Goal: Task Accomplishment & Management: Use online tool/utility

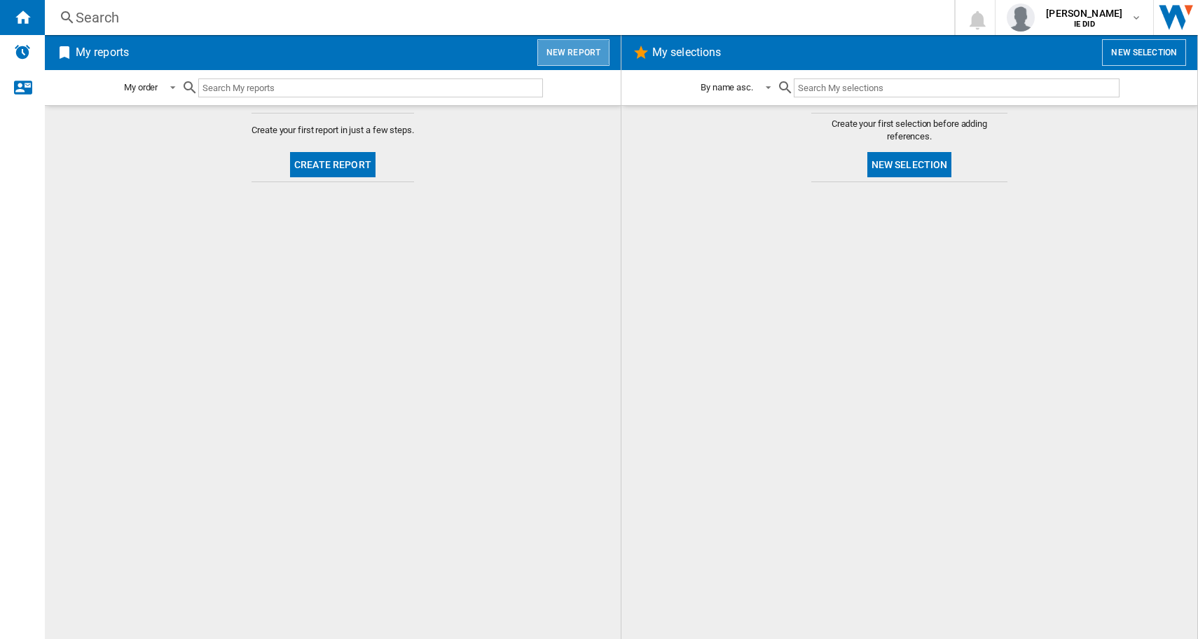
click at [602, 50] on button "New report" at bounding box center [573, 52] width 72 height 27
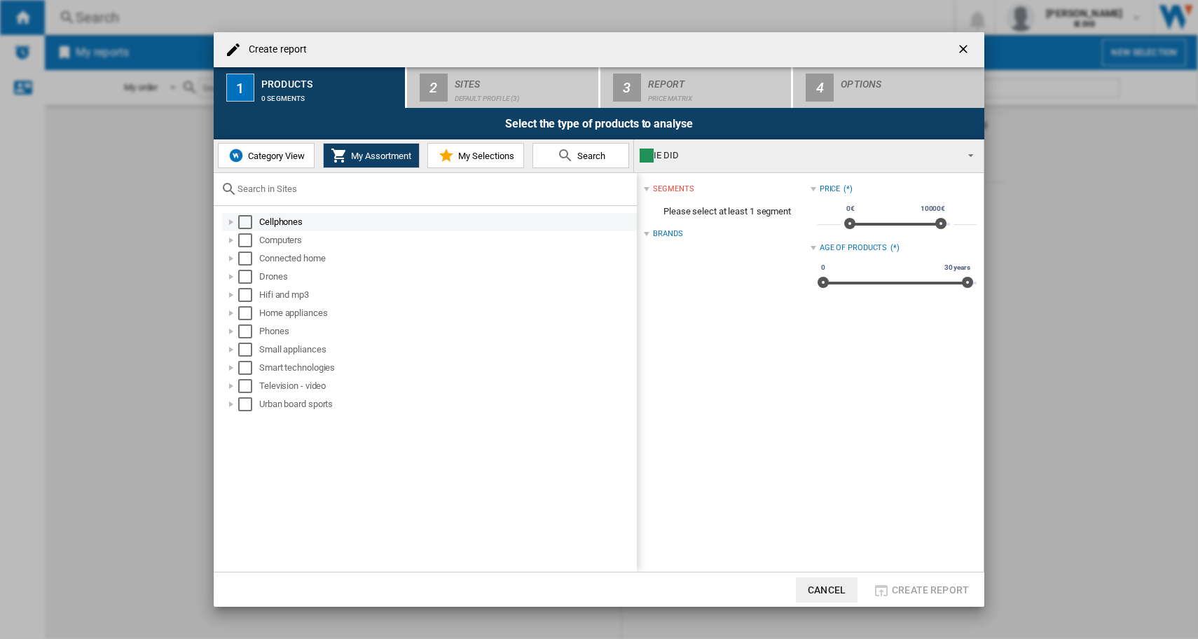
click at [240, 223] on div "Select" at bounding box center [245, 222] width 14 height 14
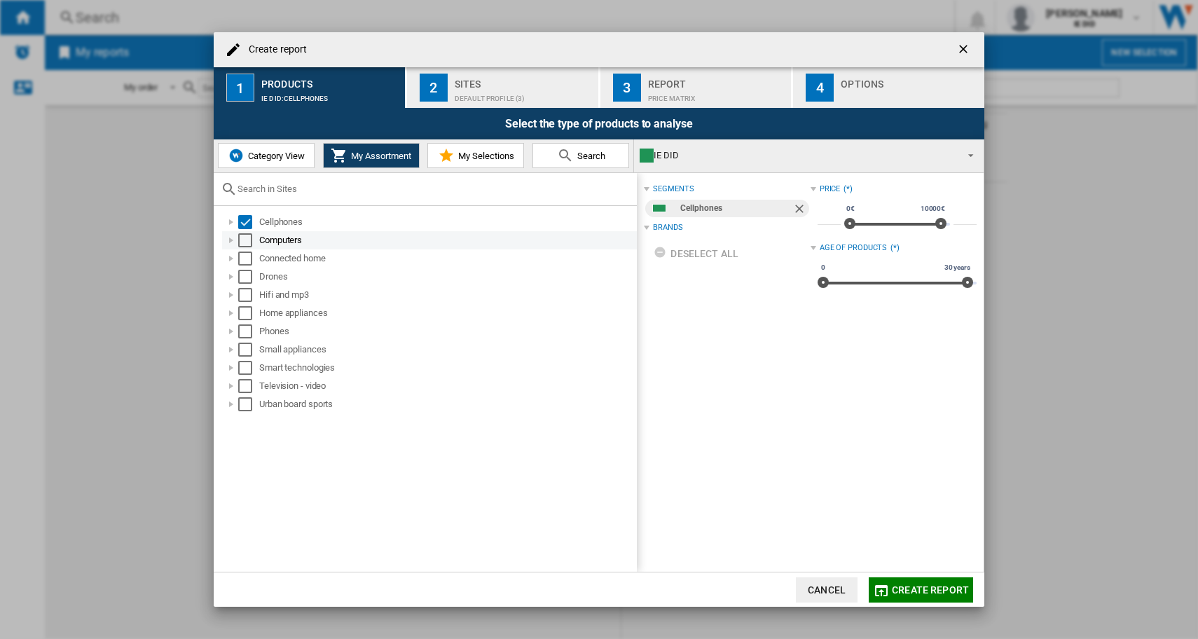
click at [240, 241] on div "Select" at bounding box center [245, 240] width 14 height 14
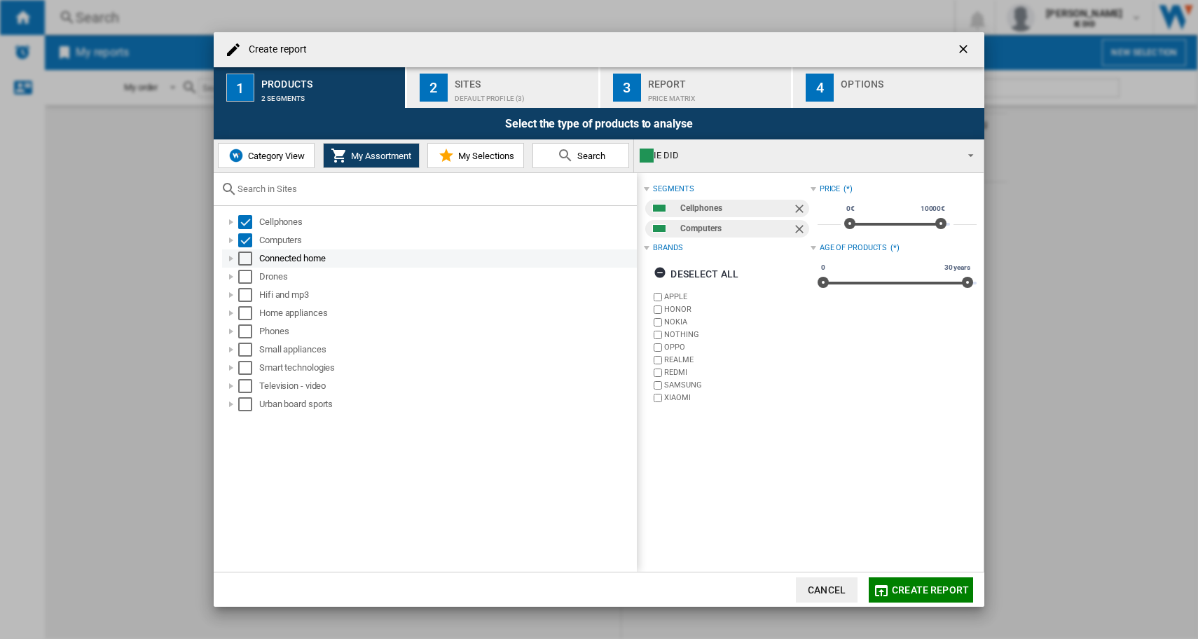
click at [240, 256] on div "Select" at bounding box center [245, 258] width 14 height 14
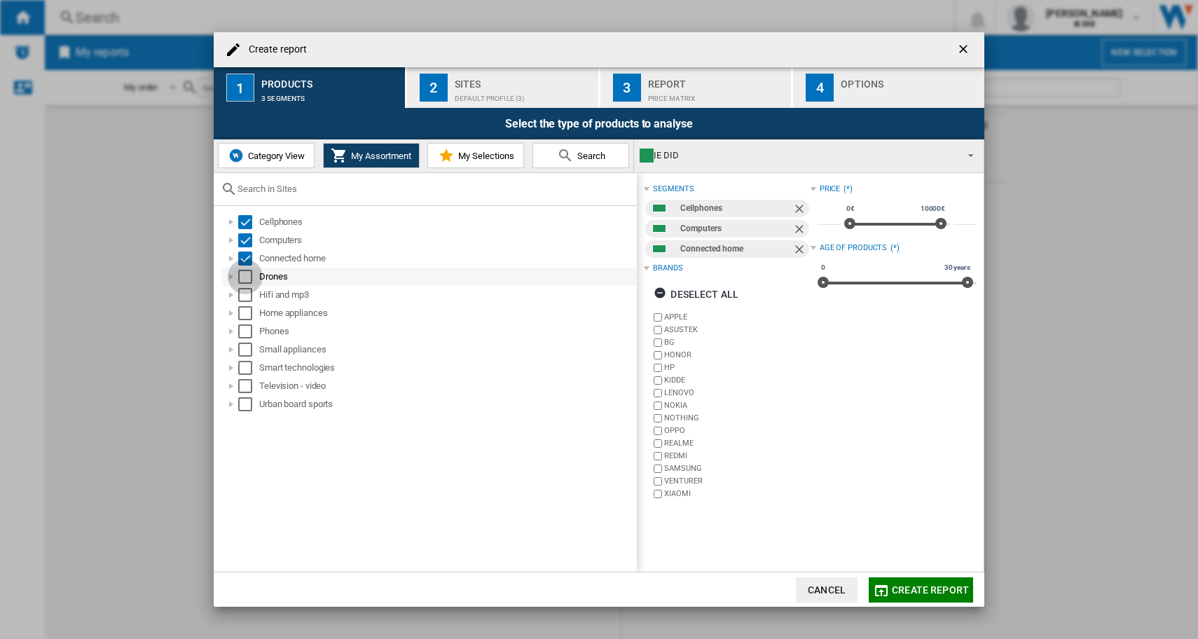
click at [240, 276] on div "Select" at bounding box center [245, 277] width 14 height 14
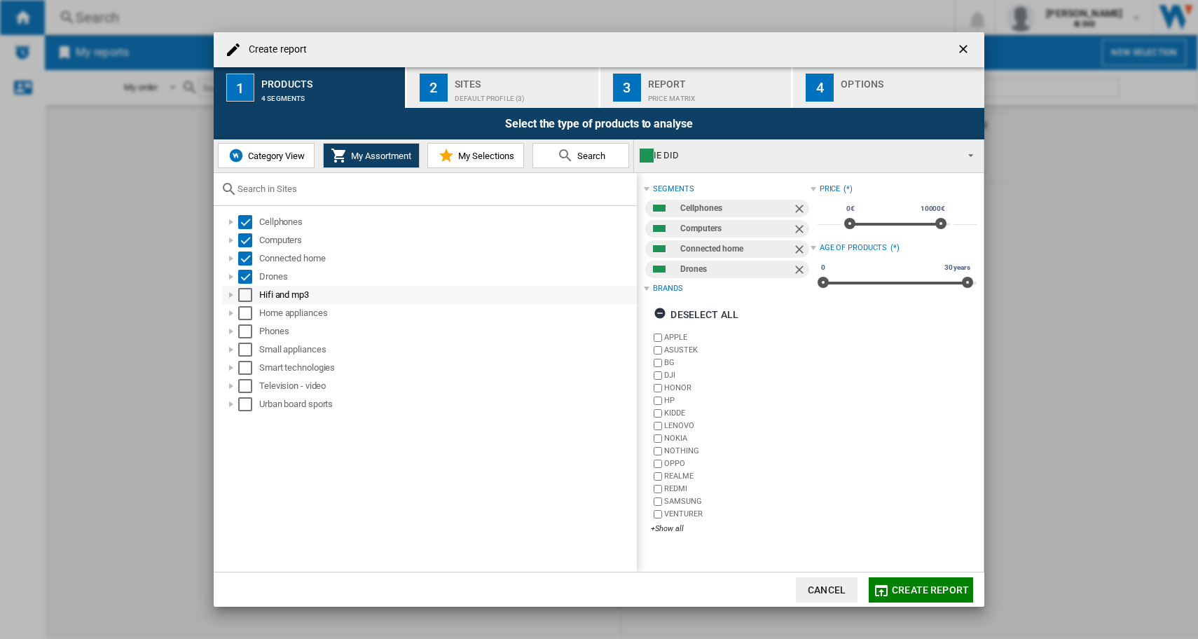
click at [244, 293] on div "Select" at bounding box center [245, 295] width 14 height 14
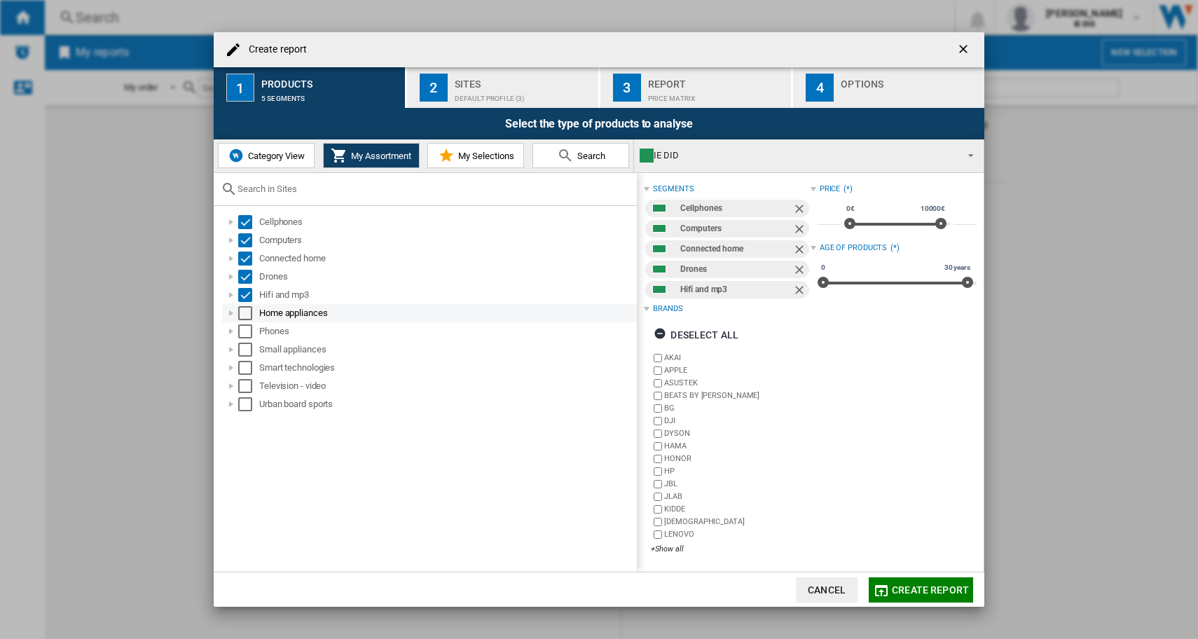
click at [245, 319] on div "Select" at bounding box center [245, 313] width 14 height 14
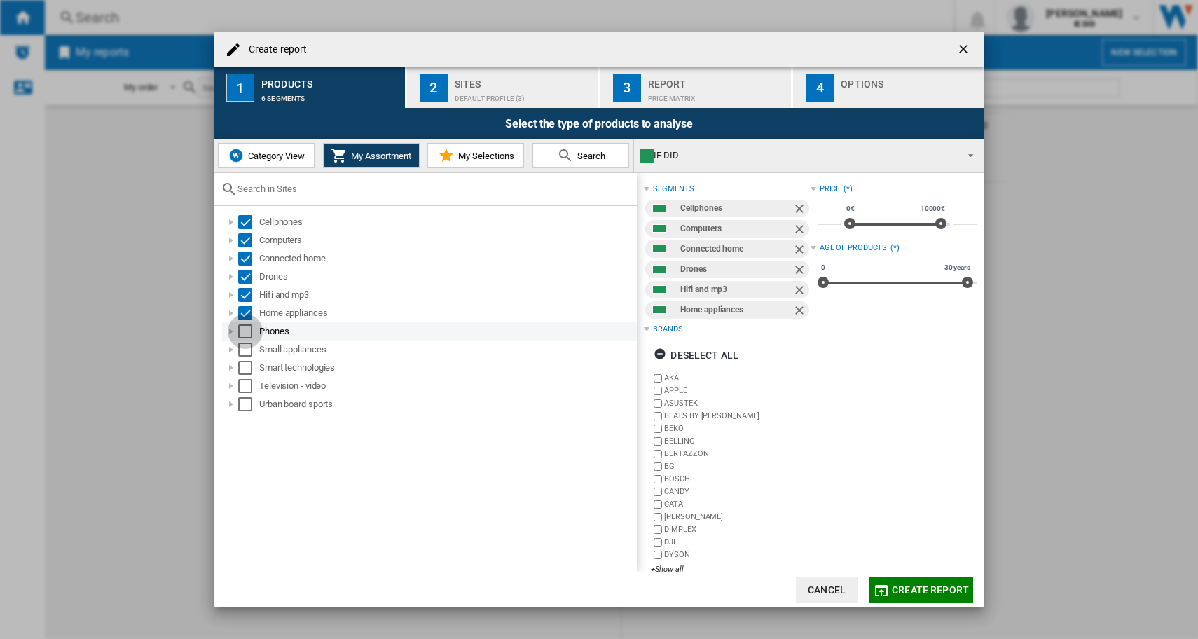
click at [245, 334] on div "Select" at bounding box center [245, 331] width 14 height 14
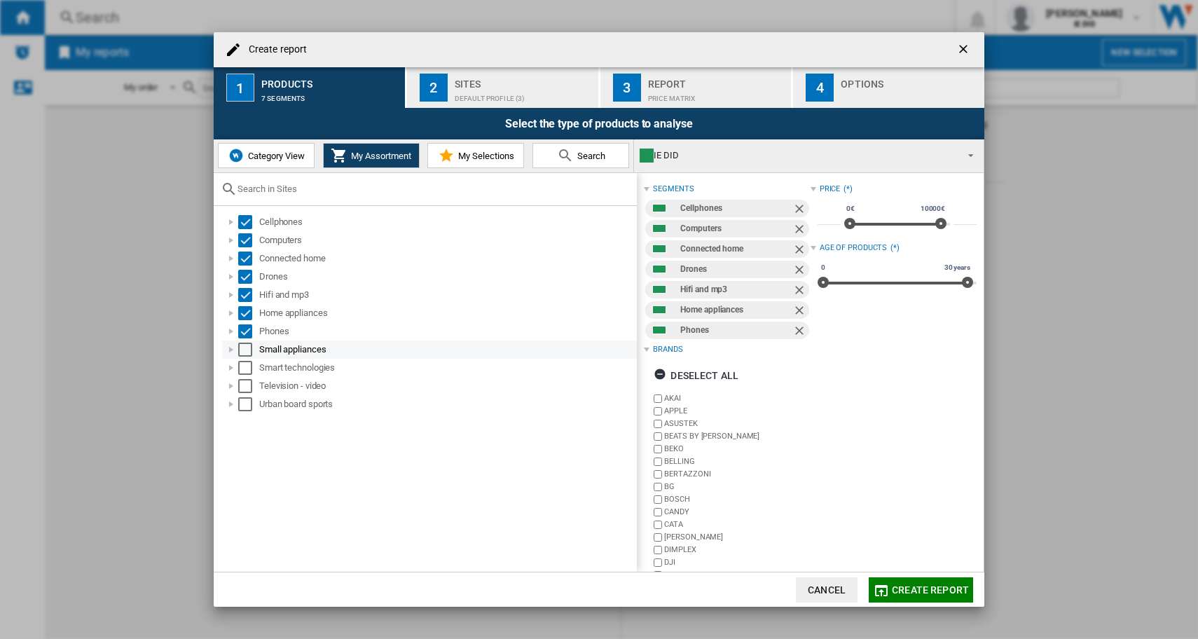
click at [246, 354] on div "Select" at bounding box center [245, 350] width 14 height 14
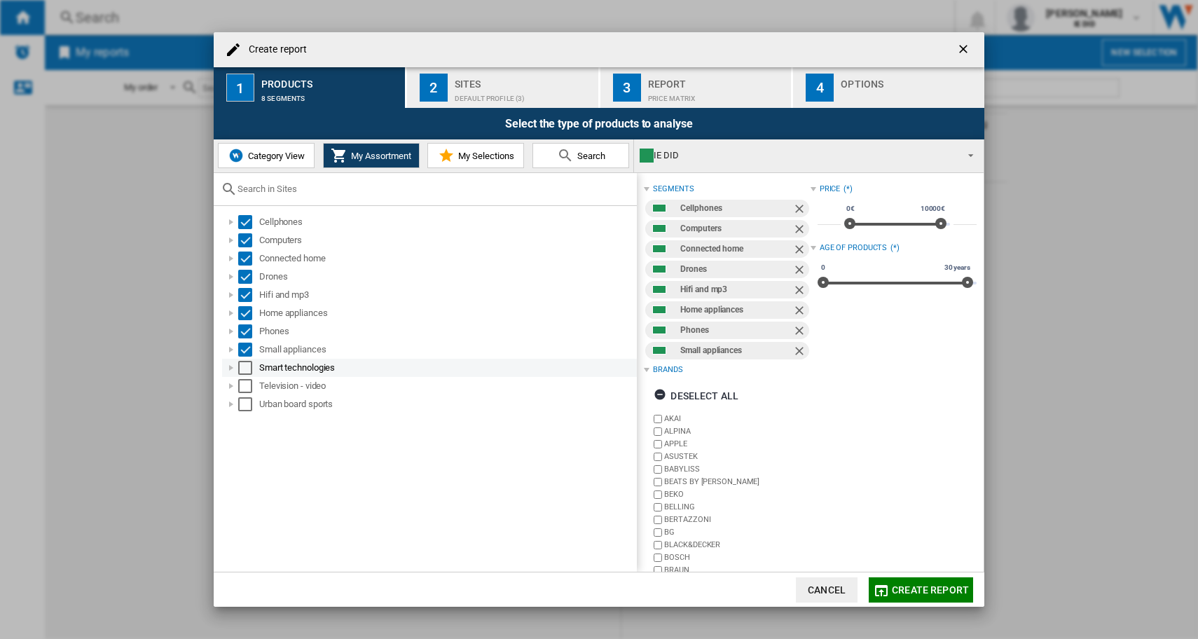
click at [246, 366] on div "Select" at bounding box center [245, 368] width 14 height 14
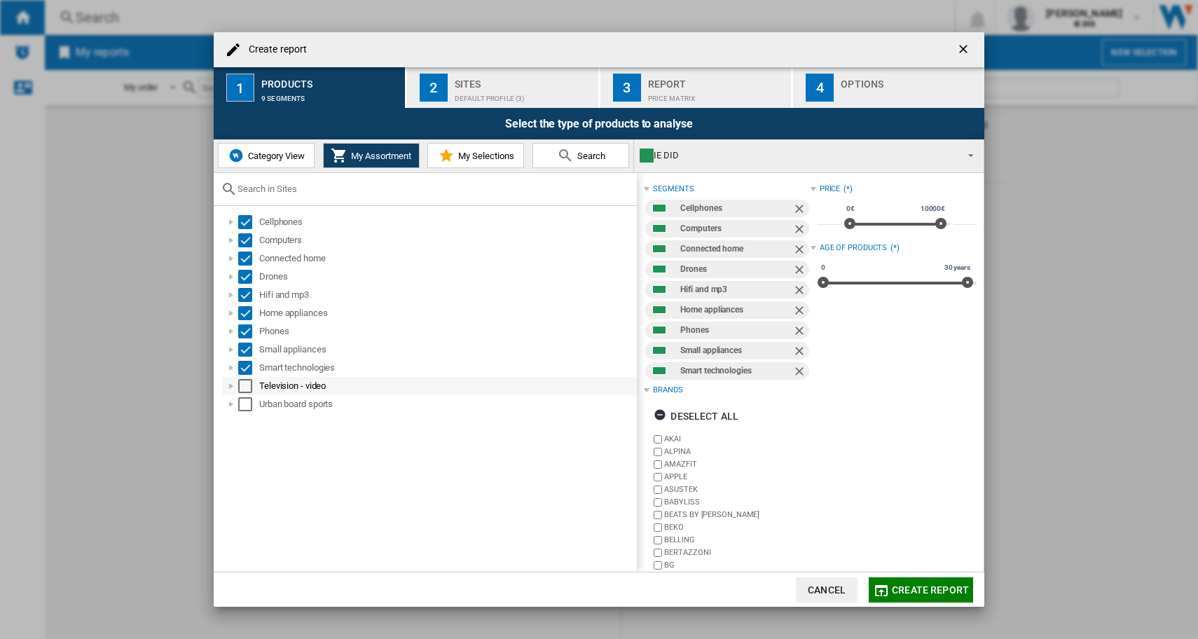
click at [246, 386] on div "Select" at bounding box center [245, 386] width 14 height 14
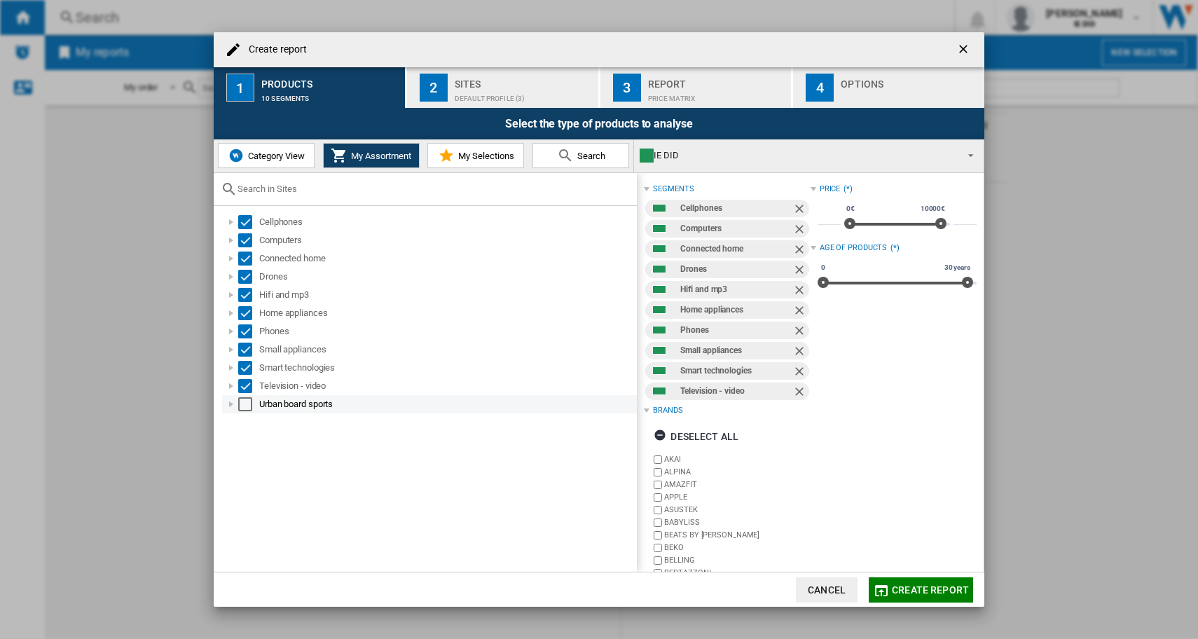
click at [246, 405] on div "Select" at bounding box center [245, 404] width 14 height 14
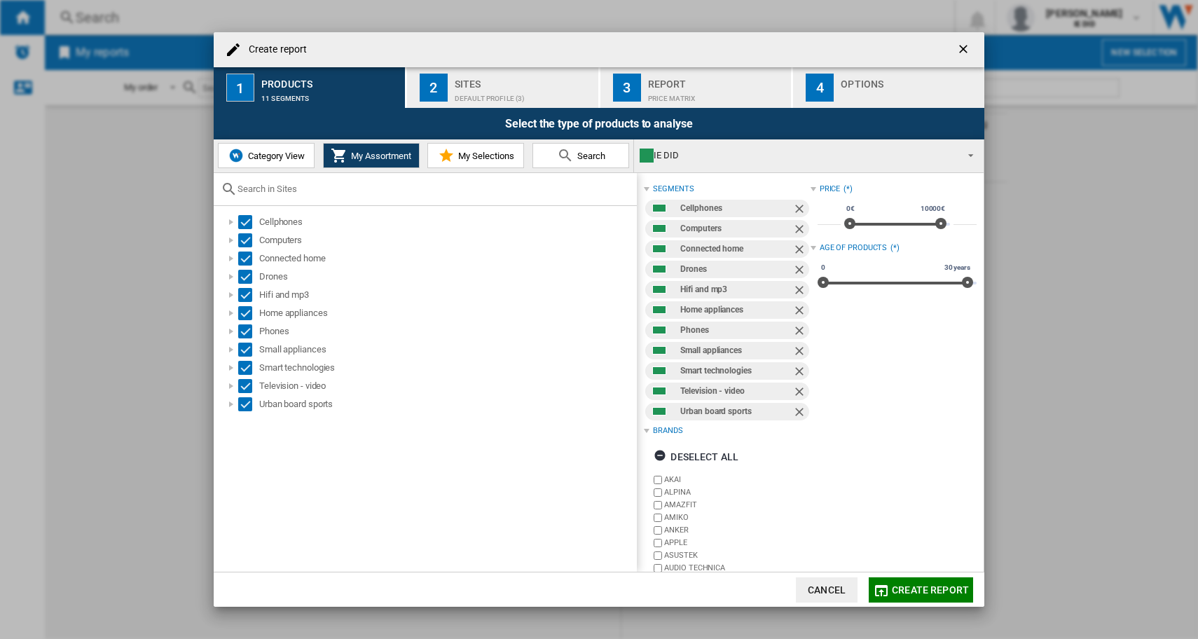
click at [499, 91] on div "Default profile (3)" at bounding box center [524, 95] width 138 height 15
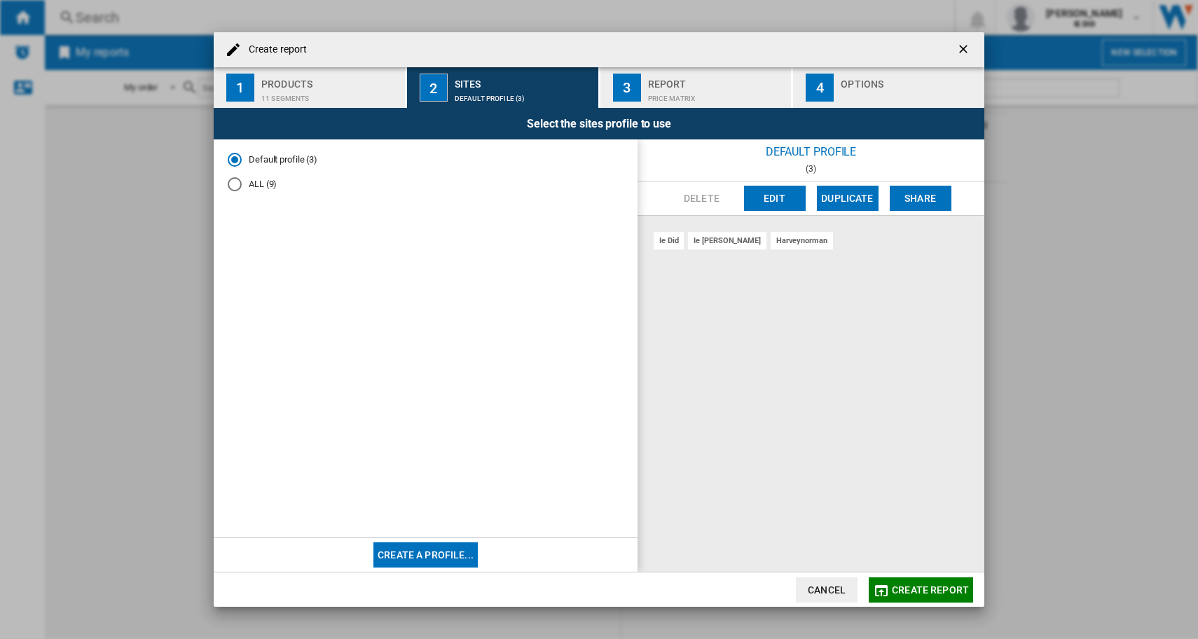
click at [240, 187] on div "ALL (9)" at bounding box center [235, 184] width 14 height 14
click at [927, 593] on span "Create report" at bounding box center [930, 589] width 77 height 11
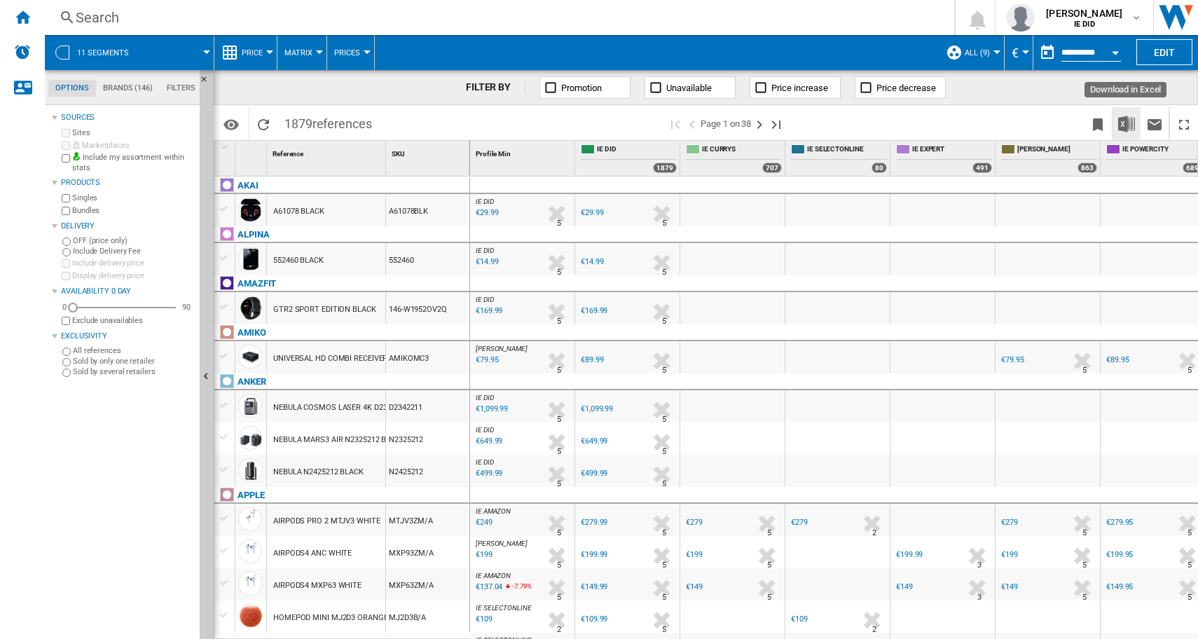
click at [1122, 125] on img "Download in Excel" at bounding box center [1126, 124] width 17 height 17
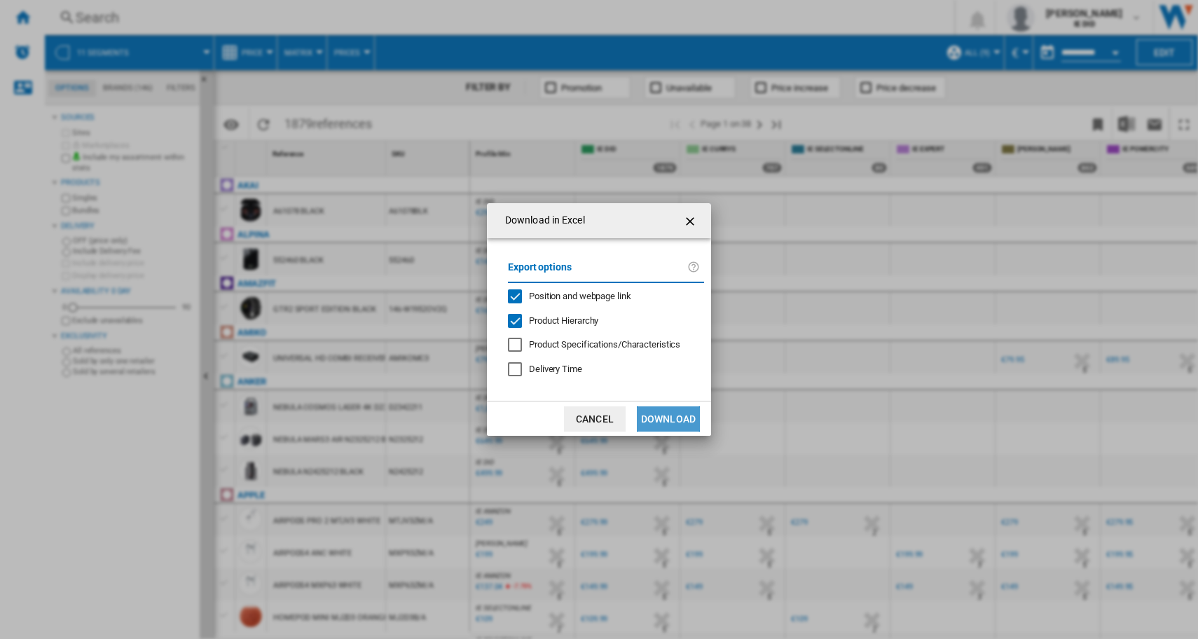
click at [672, 421] on button "Download" at bounding box center [668, 418] width 63 height 25
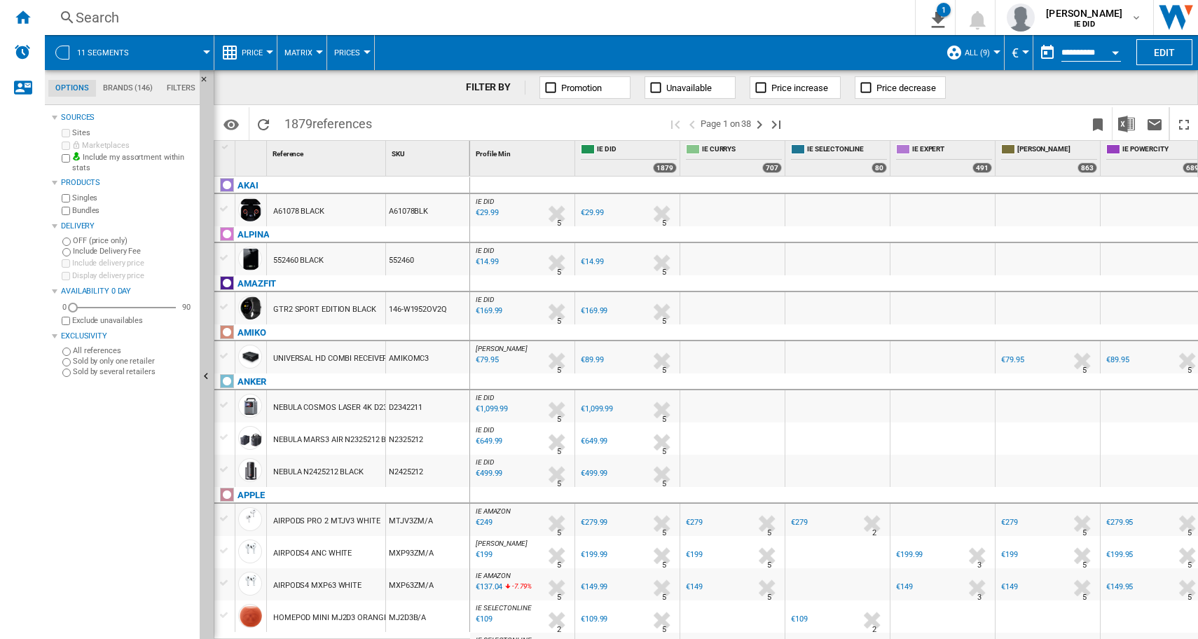
click at [729, 26] on div "Search" at bounding box center [477, 18] width 803 height 20
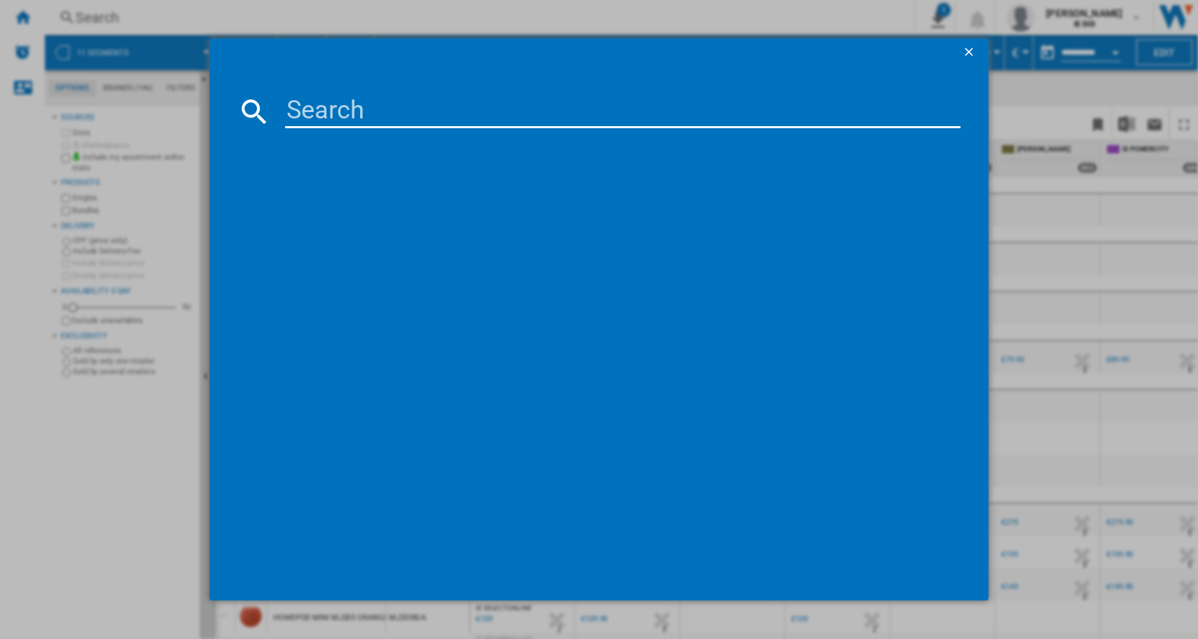
click at [307, 4] on div at bounding box center [599, 319] width 1198 height 639
